Goal: Information Seeking & Learning: Learn about a topic

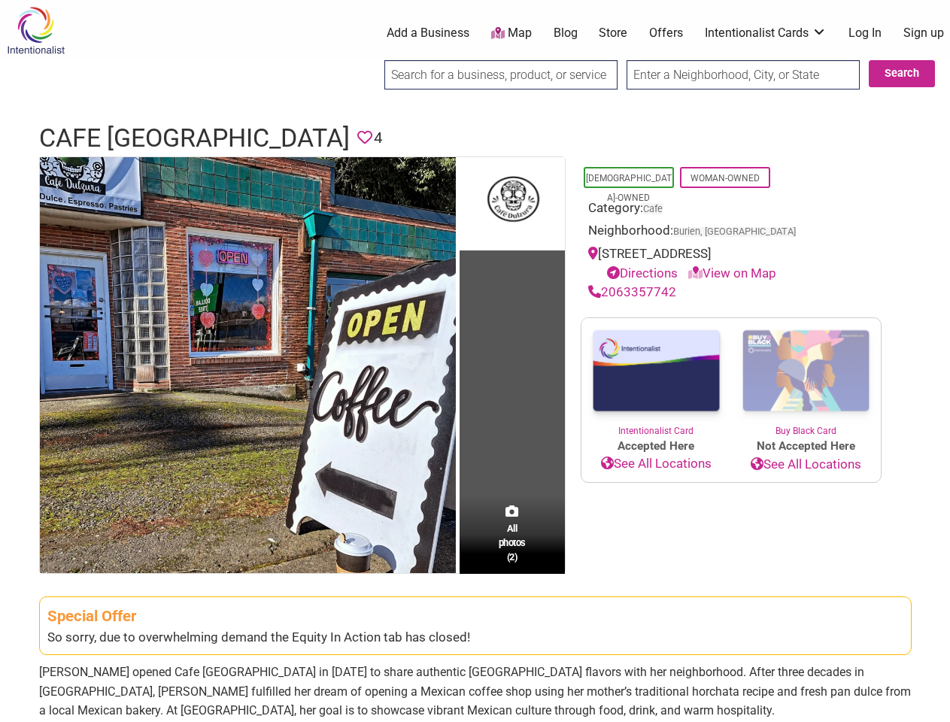
click at [475, 361] on td "All photos (2)" at bounding box center [512, 365] width 105 height 416
click at [248, 364] on img at bounding box center [248, 365] width 416 height 416
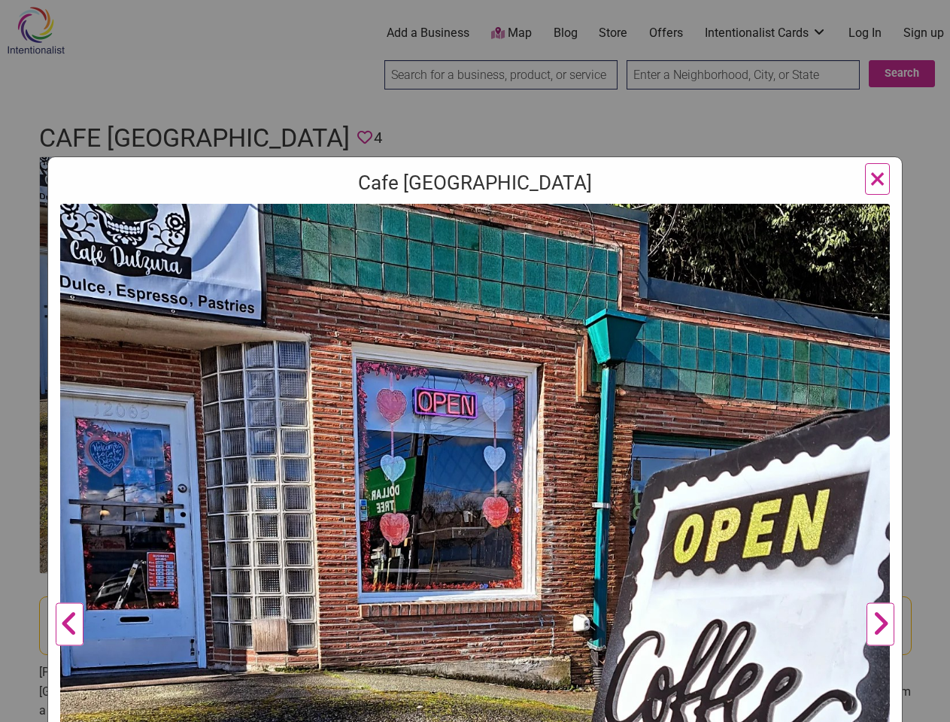
click at [512, 202] on div "Cafe Dulzura Previous Next 1 2 ×" at bounding box center [474, 618] width 855 height 925
click at [512, 534] on img at bounding box center [475, 619] width 830 height 830
click at [933, 705] on div "Cafe Dulzura Previous Next 1 2 ×" at bounding box center [475, 361] width 950 height 722
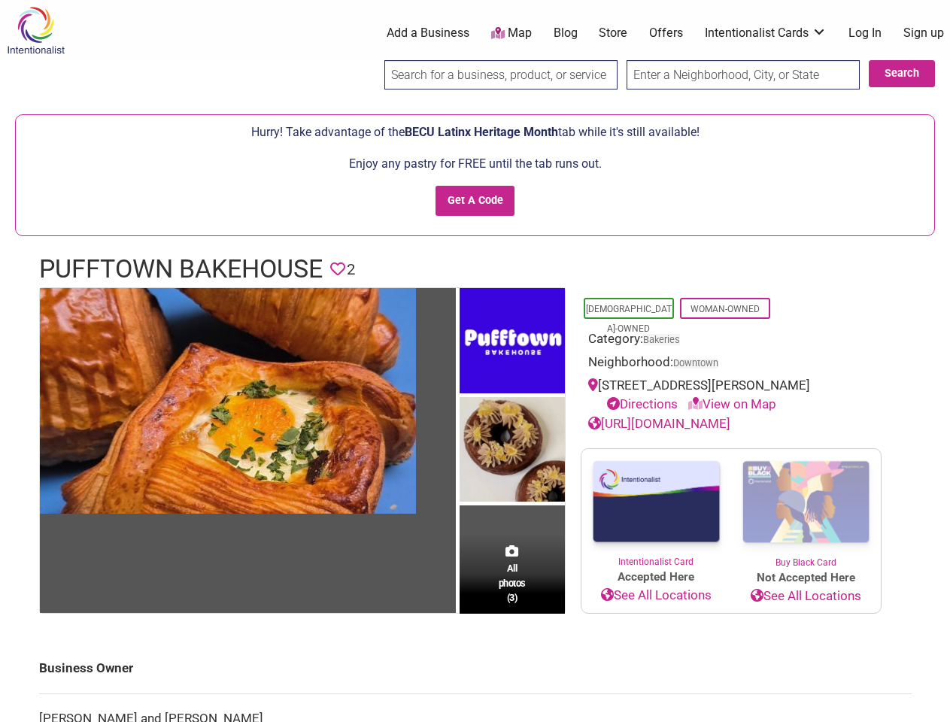
click at [475, 361] on img at bounding box center [512, 342] width 105 height 109
click at [0, 0] on img at bounding box center [0, 0] width 0 height 0
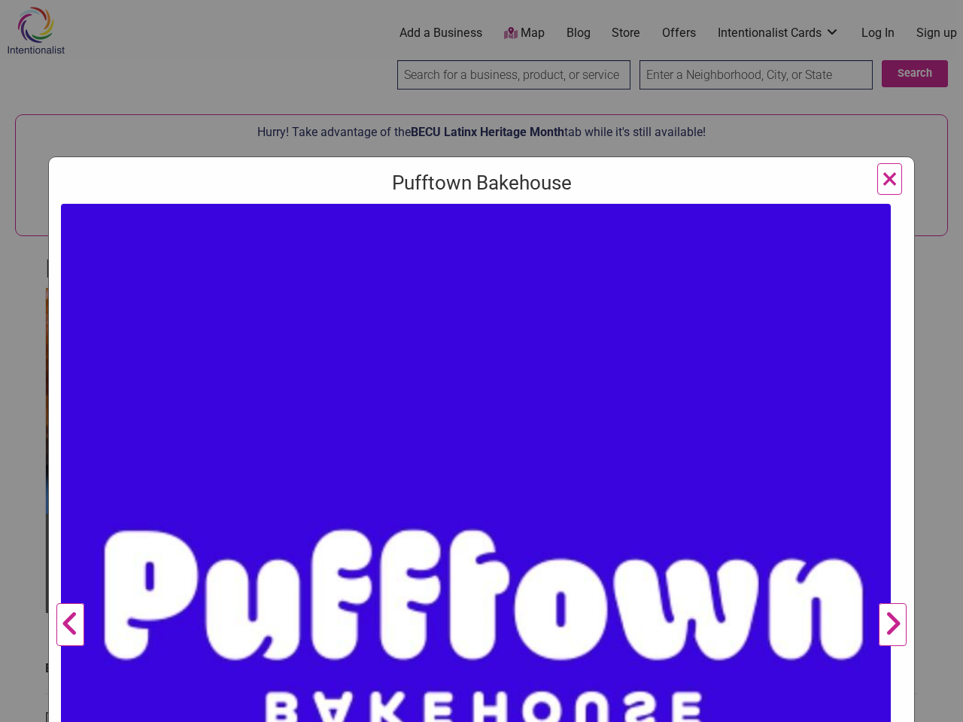
click at [512, 450] on img at bounding box center [476, 619] width 830 height 830
click at [512, 574] on img at bounding box center [476, 619] width 830 height 830
click at [933, 705] on div "Pufftown Bakehouse Previous Next 1 2 3 ×" at bounding box center [481, 361] width 963 height 722
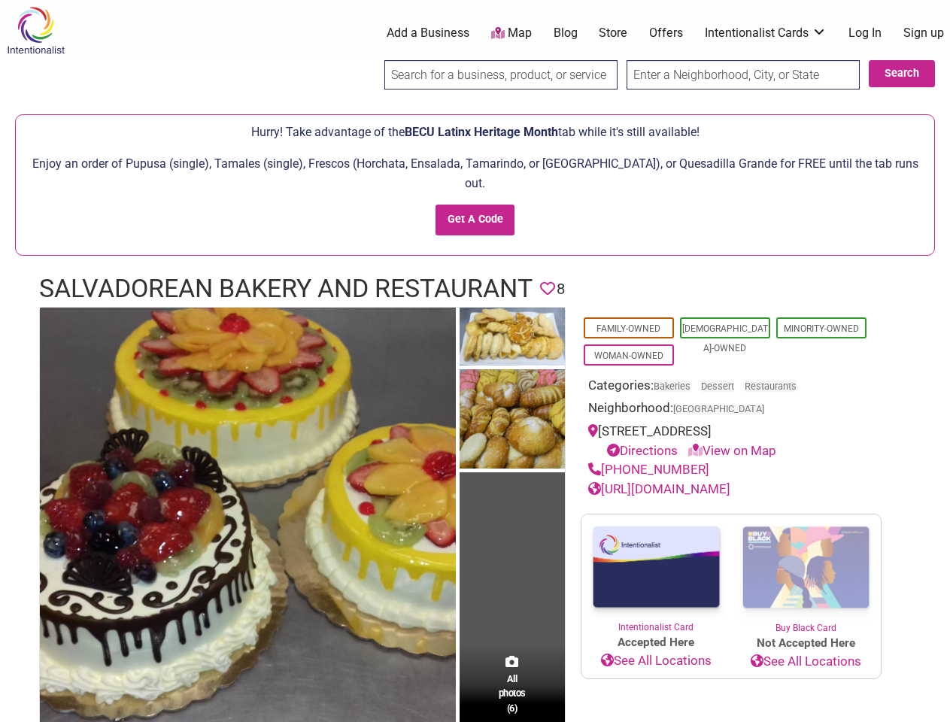
click at [475, 369] on img at bounding box center [512, 420] width 105 height 102
click at [0, 0] on img at bounding box center [0, 0] width 0 height 0
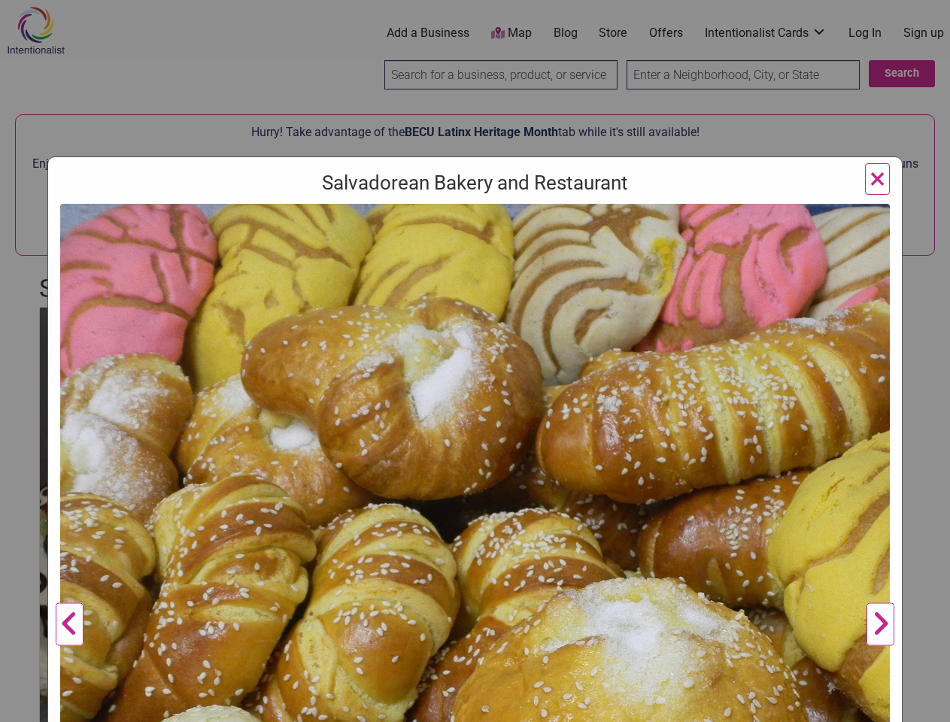
click at [512, 665] on img at bounding box center [475, 594] width 830 height 781
click at [933, 705] on div "Salvadorean Bakery and Restaurant Previous Next 1 2 3 4 5 6 ×" at bounding box center [475, 361] width 950 height 722
